Goal: Navigation & Orientation: Find specific page/section

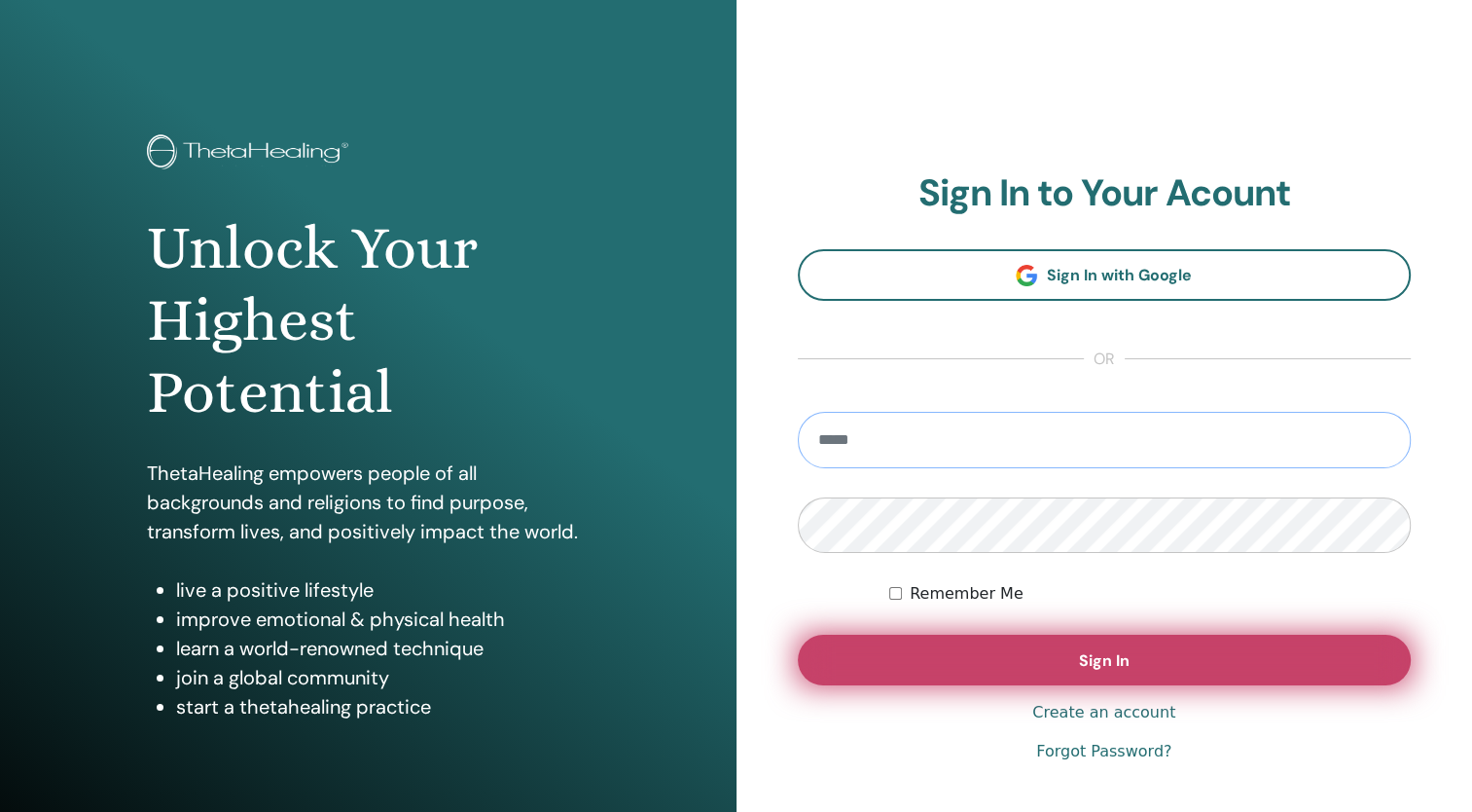
type input "**********"
click at [940, 665] on button "Sign In" at bounding box center [1105, 660] width 614 height 51
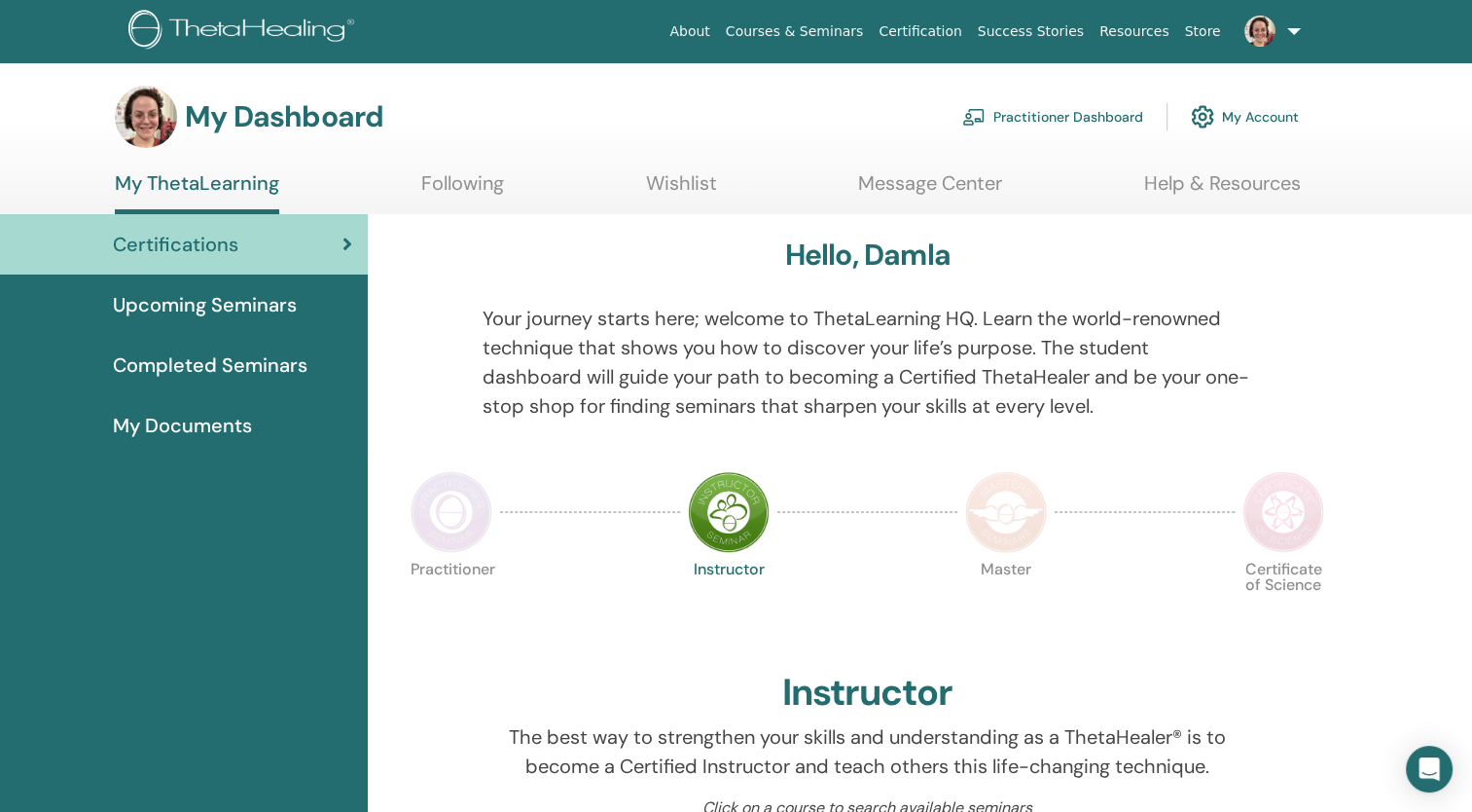
click at [258, 305] on span "Upcoming Seminars" at bounding box center [205, 305] width 184 height 29
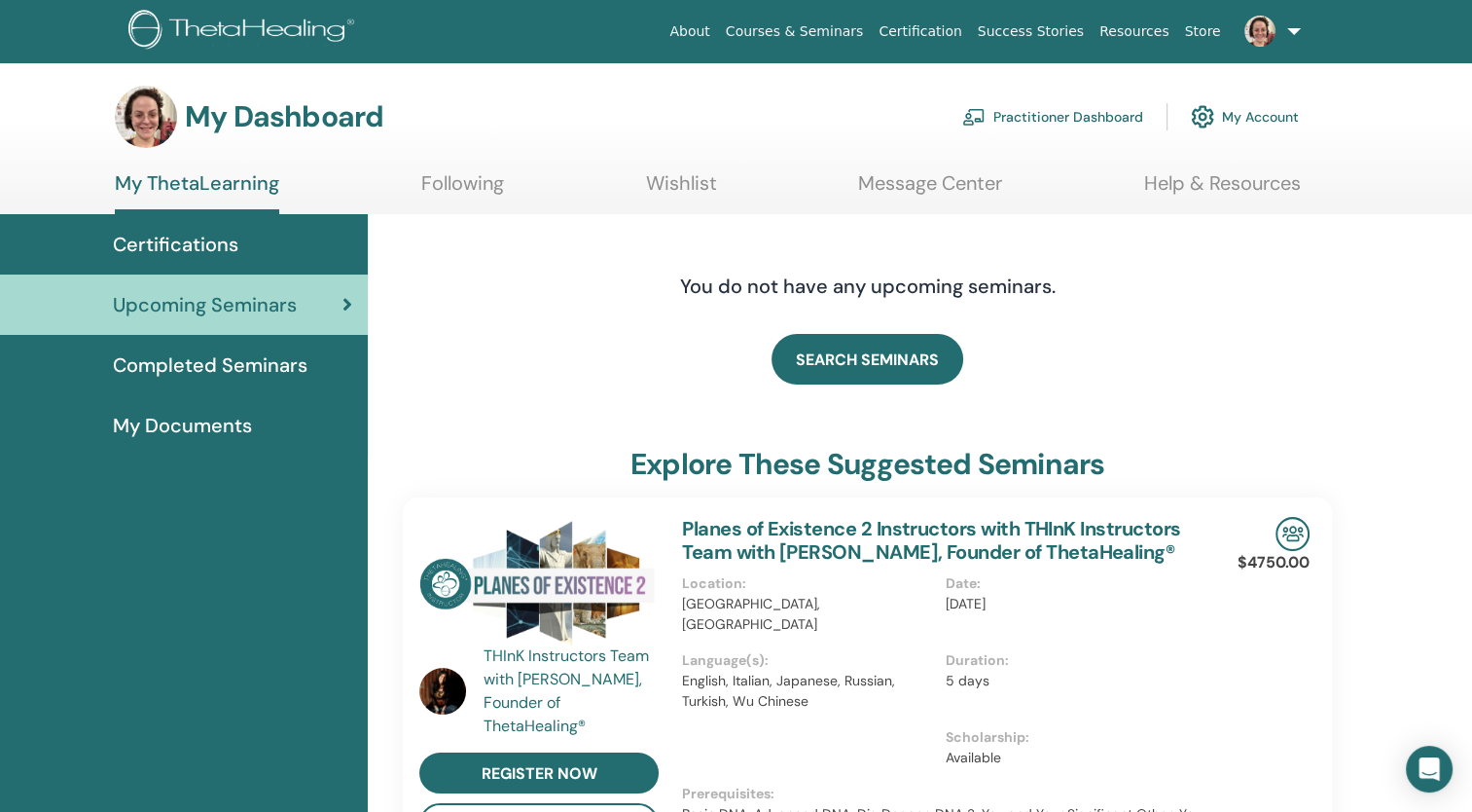
click at [278, 378] on span "Completed Seminars" at bounding box center [210, 365] width 194 height 29
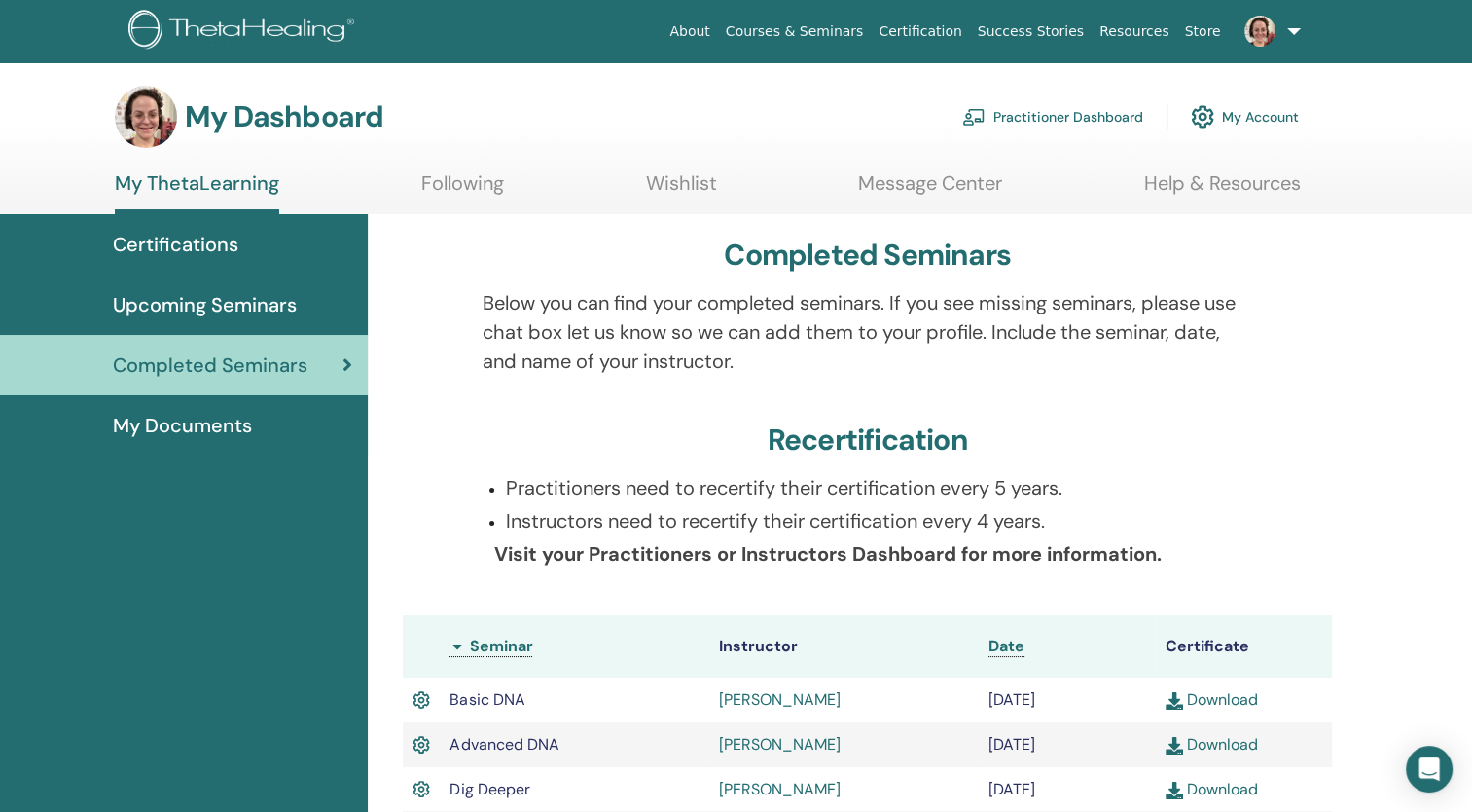
click at [237, 427] on span "My Documents" at bounding box center [182, 426] width 139 height 29
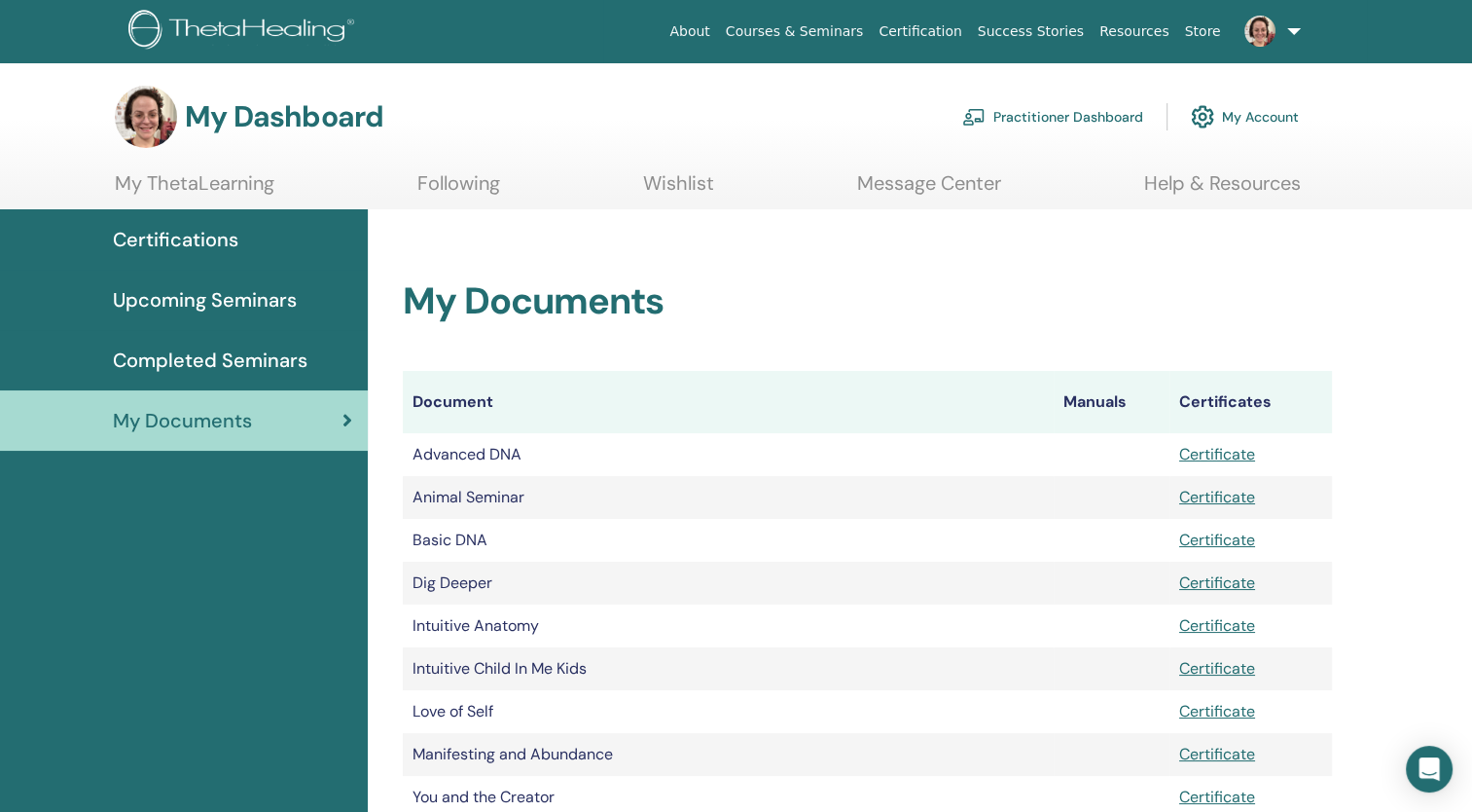
click at [1067, 122] on link "Practitioner Dashboard" at bounding box center [1052, 117] width 181 height 43
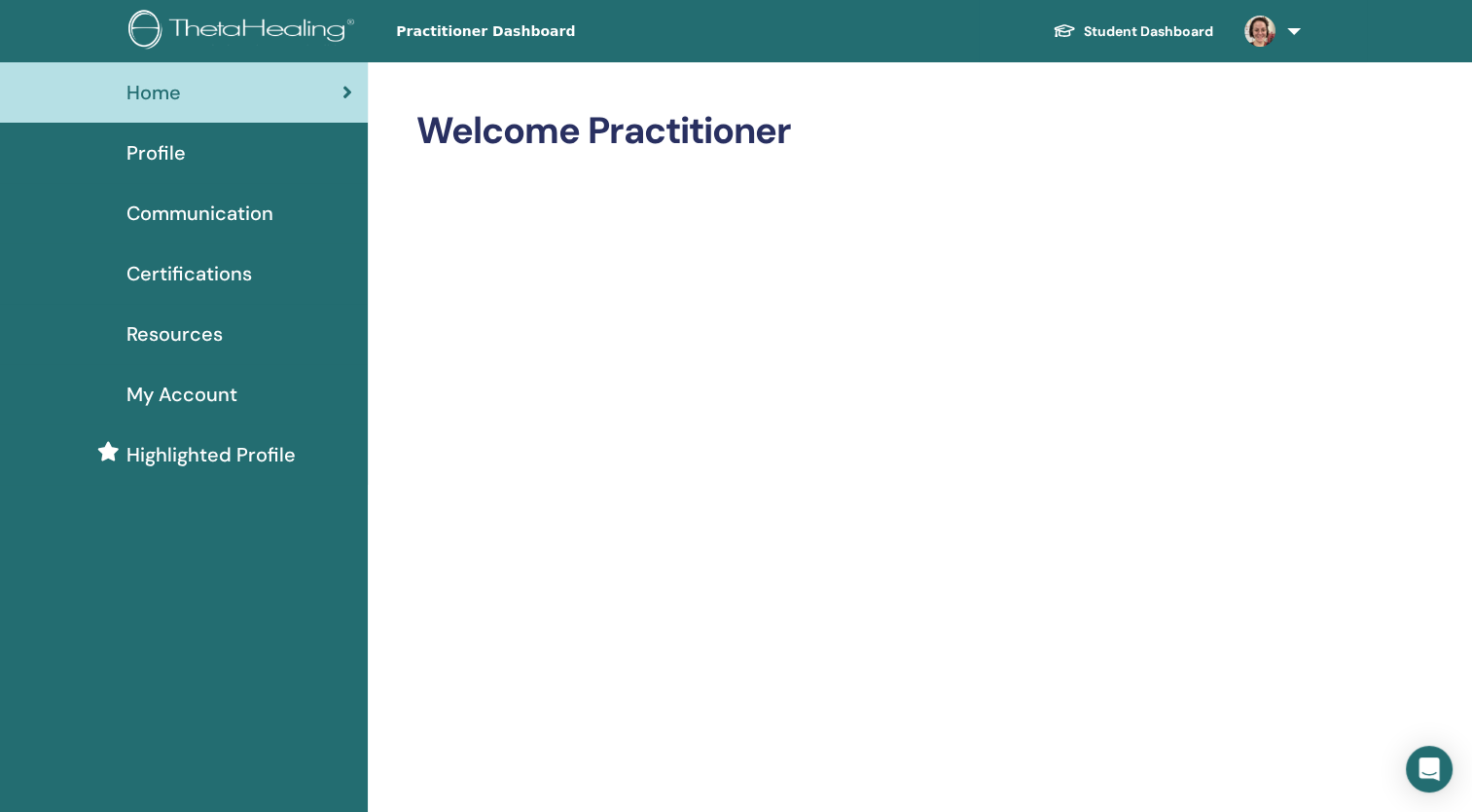
click at [236, 29] on img at bounding box center [244, 31] width 232 height 44
